Goal: Check status: Check status

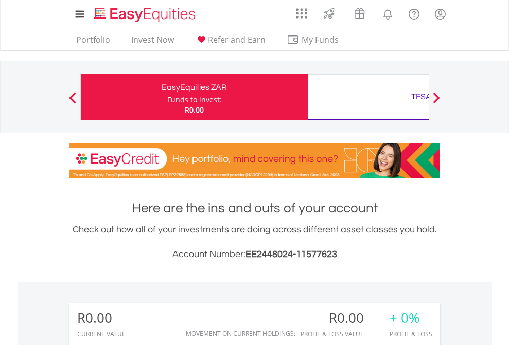
click at [167, 97] on div "Funds to invest:" at bounding box center [194, 100] width 55 height 10
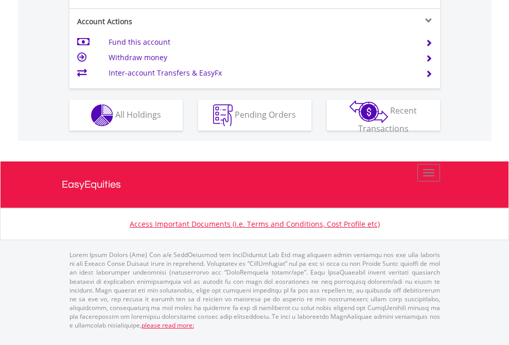
scroll to position [1007, 0]
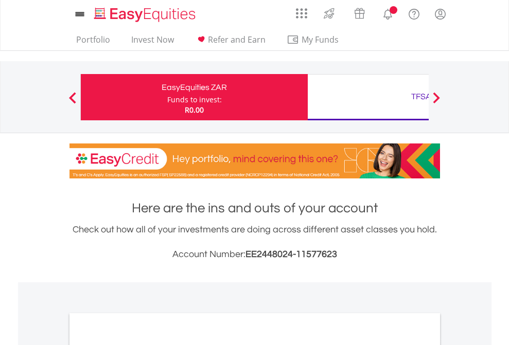
scroll to position [619, 0]
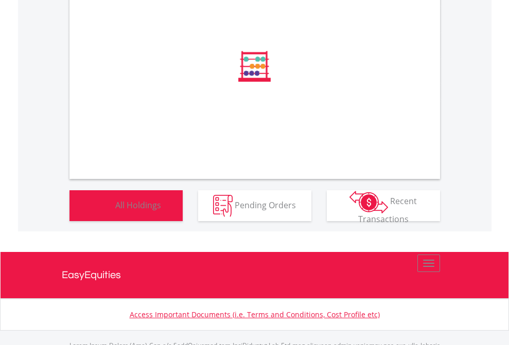
click at [115, 211] on span "All Holdings" at bounding box center [138, 204] width 46 height 11
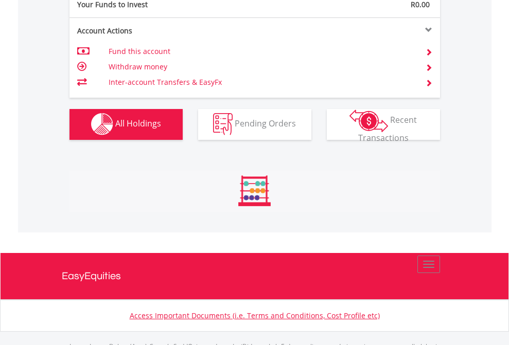
scroll to position [1019, 0]
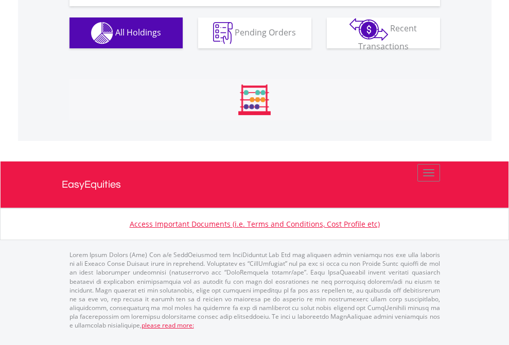
scroll to position [99, 162]
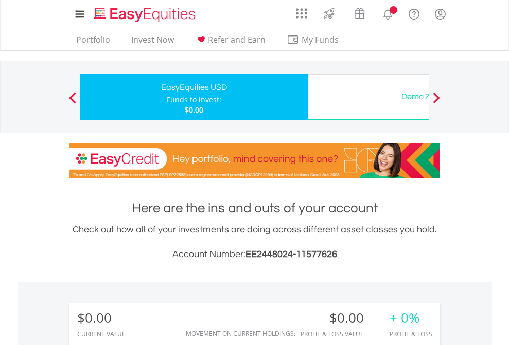
scroll to position [99, 162]
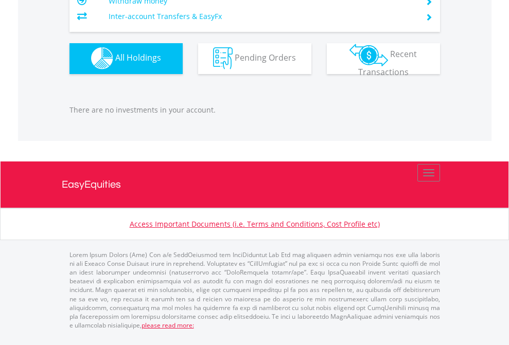
scroll to position [1019, 0]
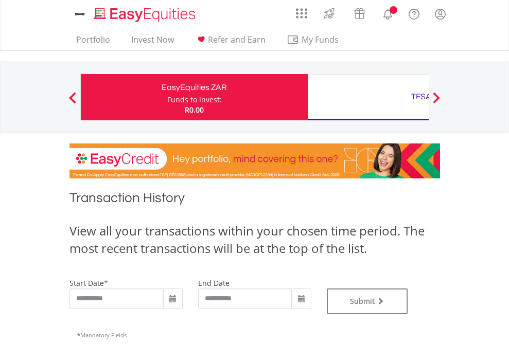
type input "**********"
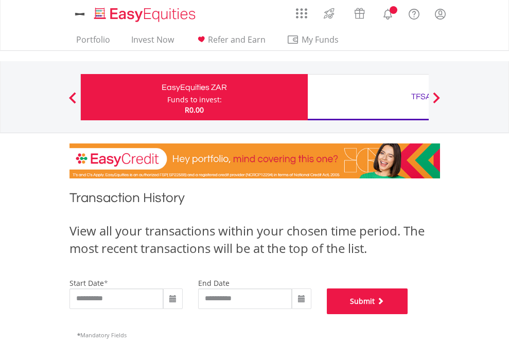
click at [408, 315] on button "Submit" at bounding box center [367, 302] width 81 height 26
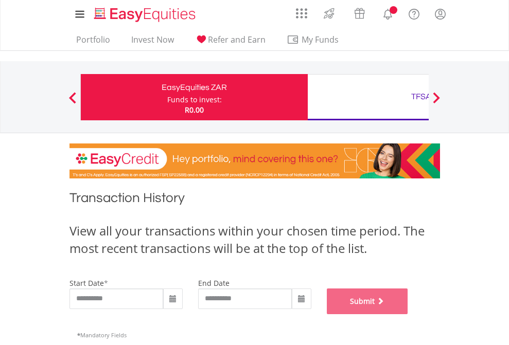
scroll to position [417, 0]
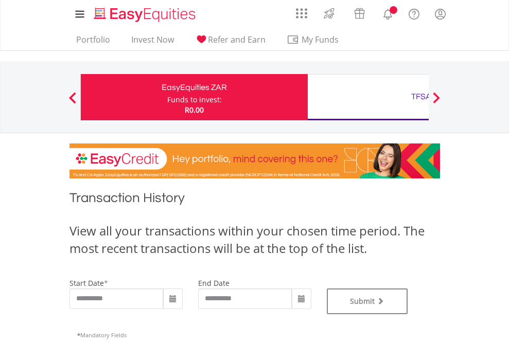
click at [368, 97] on div "TFSA" at bounding box center [421, 97] width 215 height 14
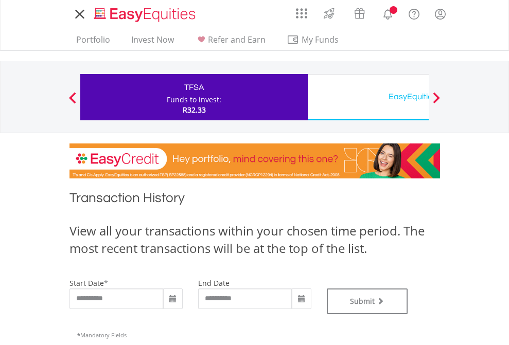
type input "**********"
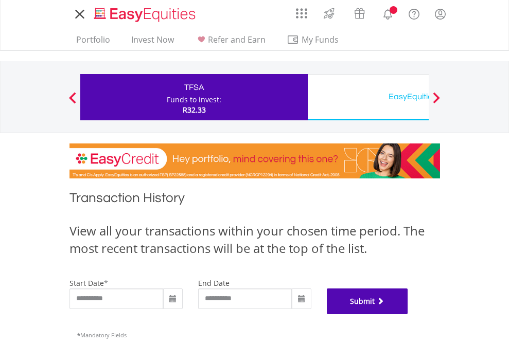
click at [408, 315] on button "Submit" at bounding box center [367, 302] width 81 height 26
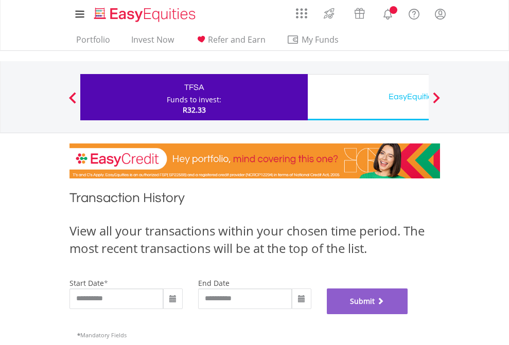
scroll to position [417, 0]
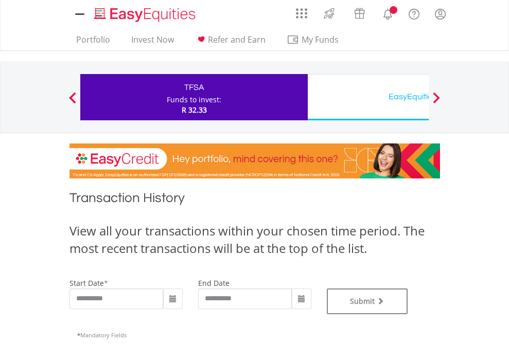
click at [368, 97] on div "EasyEquities USD" at bounding box center [421, 97] width 215 height 14
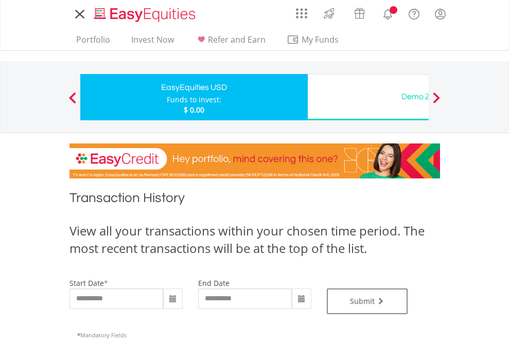
type input "**********"
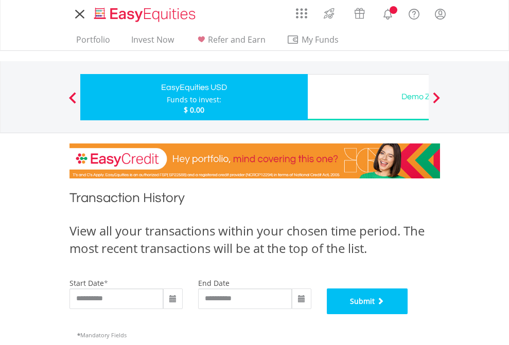
click at [408, 315] on button "Submit" at bounding box center [367, 302] width 81 height 26
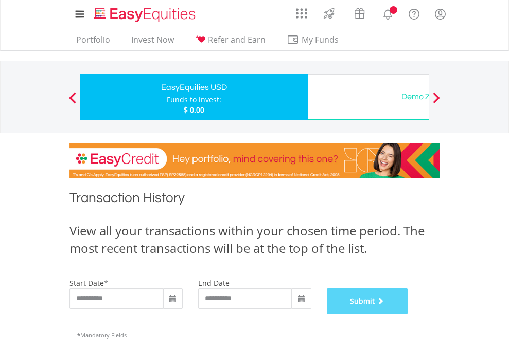
scroll to position [417, 0]
